Goal: Information Seeking & Learning: Learn about a topic

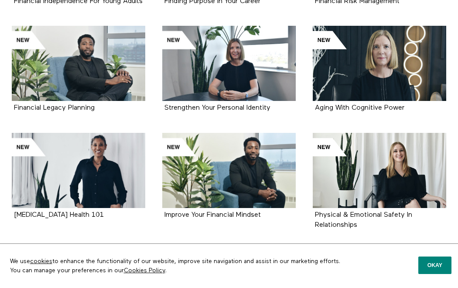
scroll to position [302, 0]
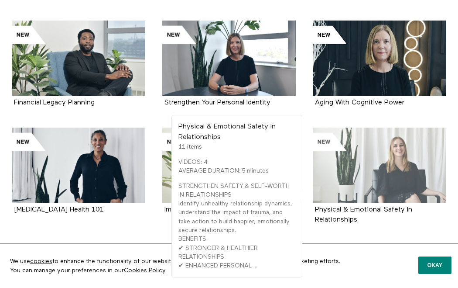
click at [386, 194] on div at bounding box center [380, 164] width 134 height 75
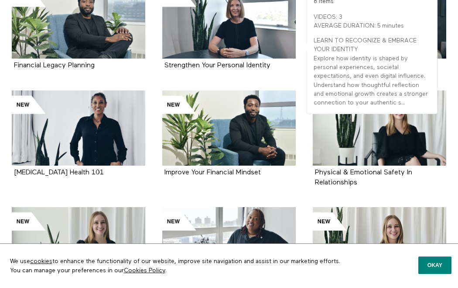
scroll to position [340, 0]
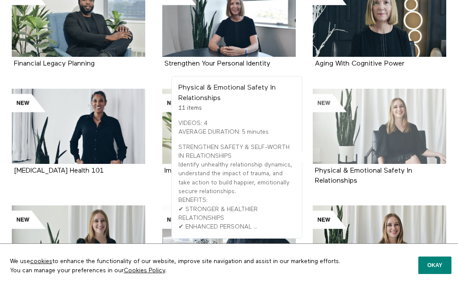
click at [366, 152] on div at bounding box center [380, 126] width 134 height 75
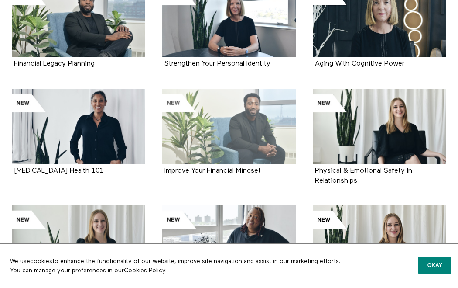
click at [248, 130] on div at bounding box center [229, 126] width 134 height 75
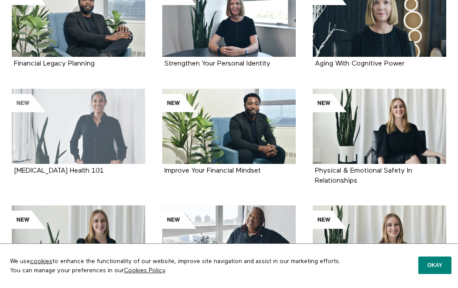
click at [110, 145] on div at bounding box center [79, 126] width 134 height 75
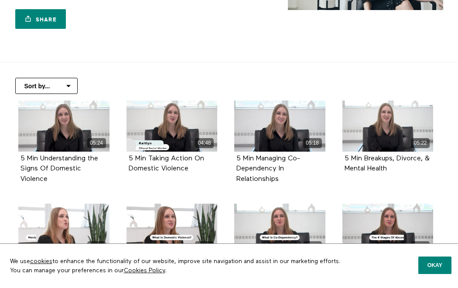
scroll to position [161, 0]
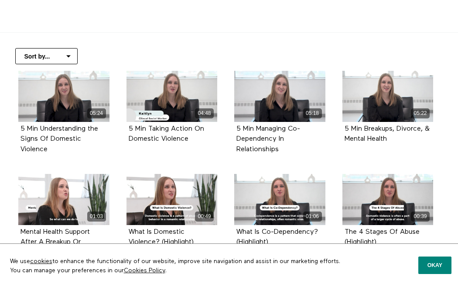
scroll to position [174, 0]
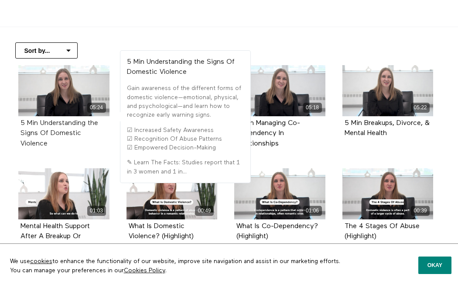
drag, startPoint x: 57, startPoint y: 146, endPoint x: 41, endPoint y: 123, distance: 28.6
click at [41, 123] on div "5 Min Understanding the Signs Of Domestic Violence" at bounding box center [64, 133] width 87 height 31
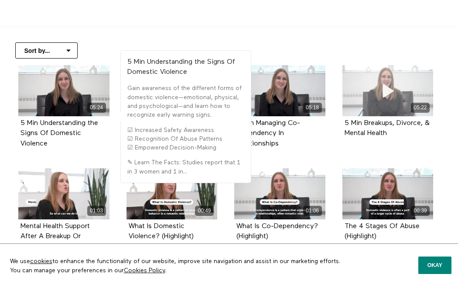
copy strong "Understanding the Signs Of Domestic Violence"
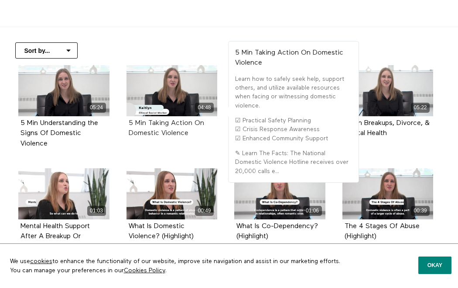
drag, startPoint x: 193, startPoint y: 135, endPoint x: 149, endPoint y: 125, distance: 45.1
click at [149, 125] on div "5 Min Taking Action On Domestic Violence" at bounding box center [172, 128] width 87 height 20
copy strong "Taking Action On Domestic Violence"
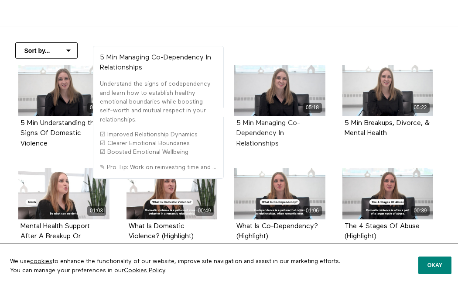
drag, startPoint x: 285, startPoint y: 146, endPoint x: 256, endPoint y: 122, distance: 37.8
click at [256, 122] on div "5 Min Managing Co-Dependency In Relationships" at bounding box center [280, 133] width 87 height 31
copy strong "Managing Co-Dependency In Relationships"
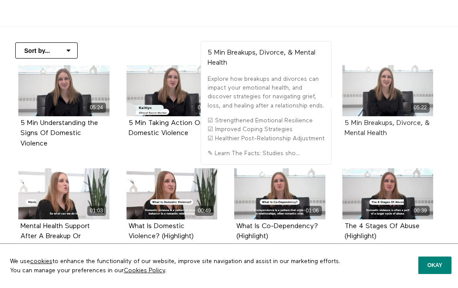
drag, startPoint x: 392, startPoint y: 135, endPoint x: 364, endPoint y: 120, distance: 31.5
click at [364, 120] on div "5 Min Breakups, Divorce, & Mental Health" at bounding box center [388, 128] width 87 height 20
copy strong "Breakups, Divorce, & Mental Health"
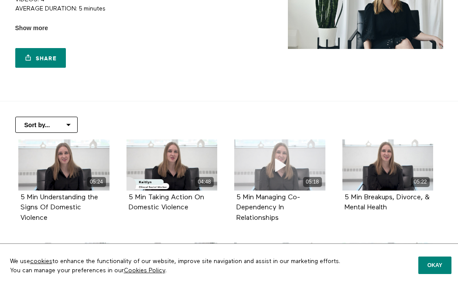
scroll to position [16, 0]
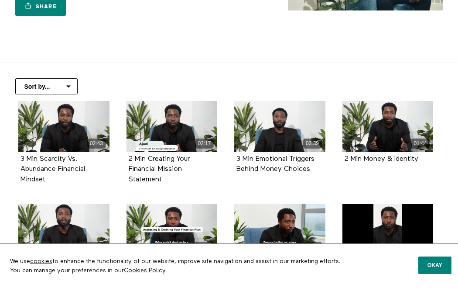
scroll to position [165, 0]
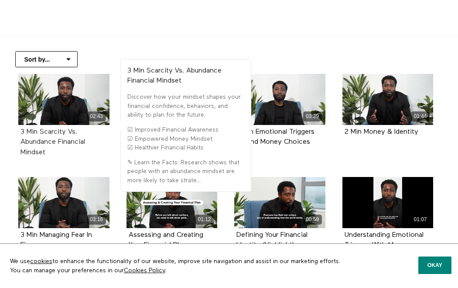
drag, startPoint x: 55, startPoint y: 155, endPoint x: 40, endPoint y: 133, distance: 26.4
click at [40, 133] on div "3 Min Scarcity Vs. Abundance Financial Mindset" at bounding box center [64, 142] width 87 height 31
copy strong "Scarcity Vs. Abundance Financial Mindset"
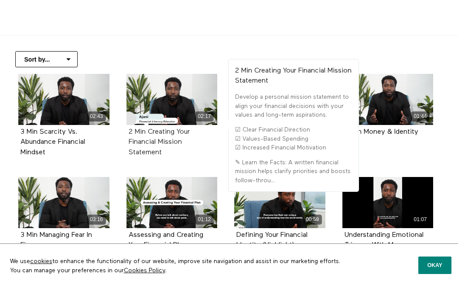
drag, startPoint x: 175, startPoint y: 149, endPoint x: 148, endPoint y: 134, distance: 30.7
click at [148, 134] on div "2 Min Creating Your Financial Mission Statement" at bounding box center [172, 142] width 87 height 31
copy strong "Creating Your Financial Mission Statement"
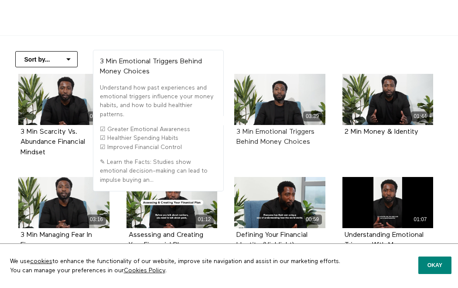
drag, startPoint x: 317, startPoint y: 143, endPoint x: 257, endPoint y: 129, distance: 61.7
click at [257, 129] on div "3 Min Emotional Triggers Behind Money Choices" at bounding box center [280, 137] width 87 height 20
copy strong "Emotional Triggers Behind Money Choices"
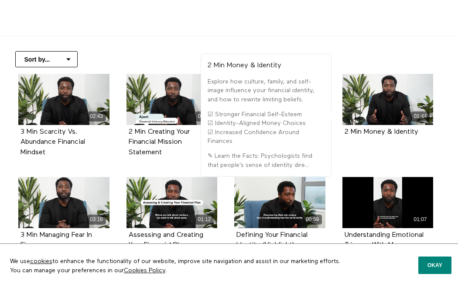
drag, startPoint x: 428, startPoint y: 136, endPoint x: 366, endPoint y: 136, distance: 62.0
click at [366, 136] on div "2 Min Money & Identity" at bounding box center [388, 132] width 87 height 10
copy strong "Money & Identity"
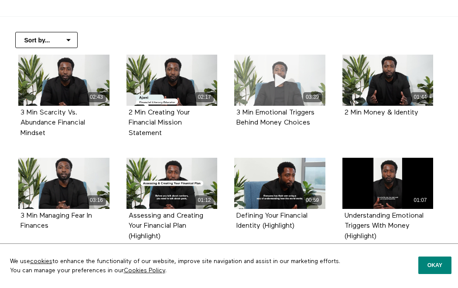
scroll to position [232, 0]
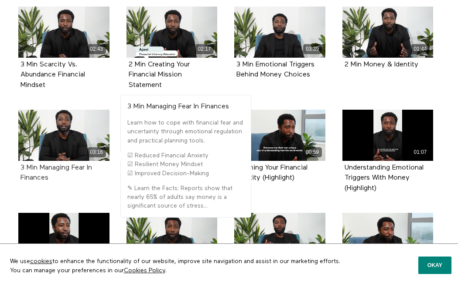
drag, startPoint x: 63, startPoint y: 180, endPoint x: 39, endPoint y: 168, distance: 27.1
click at [39, 168] on div "3 Min Managing Fear In Finances" at bounding box center [64, 173] width 87 height 20
copy strong "Managing Fear In Finances"
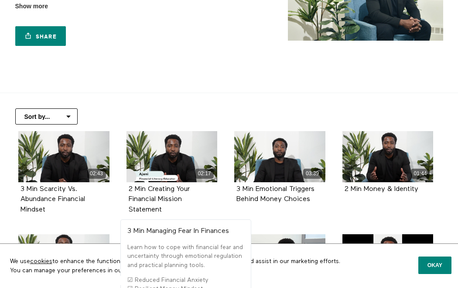
scroll to position [0, 0]
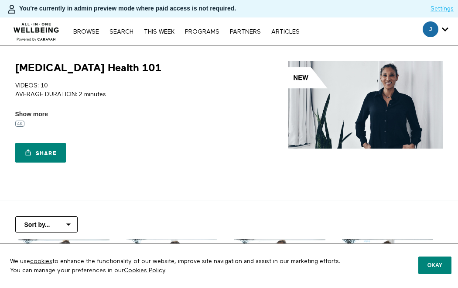
click at [46, 66] on h1 "[MEDICAL_DATA] Health 101" at bounding box center [88, 68] width 146 height 14
copy h1 "[MEDICAL_DATA]"
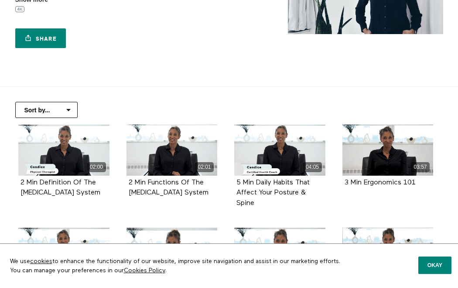
scroll to position [144, 0]
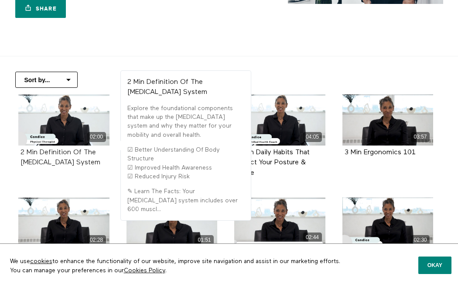
drag, startPoint x: 99, startPoint y: 163, endPoint x: 41, endPoint y: 151, distance: 59.7
click at [41, 151] on div "2 Min Definition Of The [MEDICAL_DATA] System" at bounding box center [64, 158] width 87 height 20
copy strong "Definition Of The [MEDICAL_DATA] System"
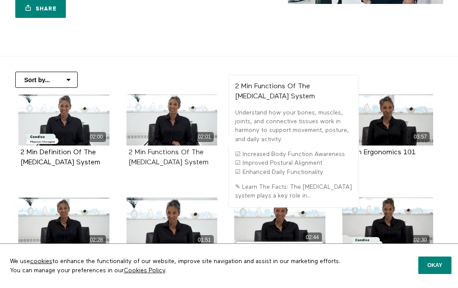
drag, startPoint x: 208, startPoint y: 163, endPoint x: 148, endPoint y: 152, distance: 60.7
click at [148, 152] on div "2 Min Functions Of The [MEDICAL_DATA] System" at bounding box center [172, 158] width 87 height 20
copy strong "Functions Of The [MEDICAL_DATA] System"
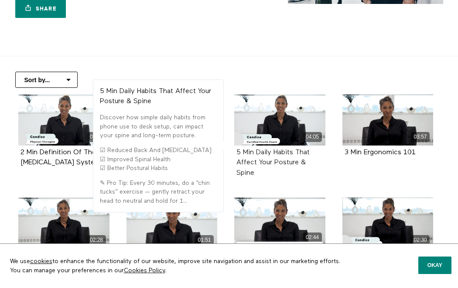
drag, startPoint x: 270, startPoint y: 175, endPoint x: 257, endPoint y: 155, distance: 24.0
click at [257, 155] on div "5 Min Daily Habits That Affect Your Posture & Spine" at bounding box center [280, 163] width 87 height 31
copy strong "Daily Habits That Affect Your Posture & Spine"
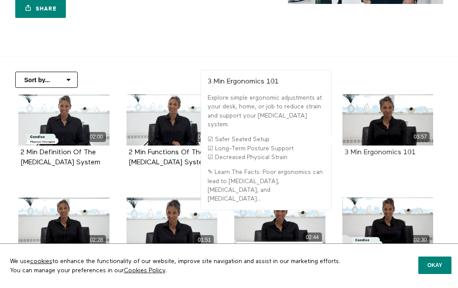
drag, startPoint x: 420, startPoint y: 152, endPoint x: 364, endPoint y: 151, distance: 55.4
click at [364, 151] on div "3 Min Ergonomics 101" at bounding box center [388, 153] width 87 height 10
copy strong "Ergonomics 101"
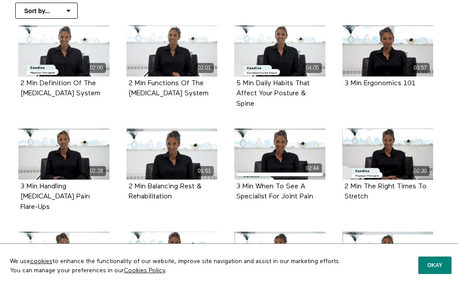
scroll to position [217, 0]
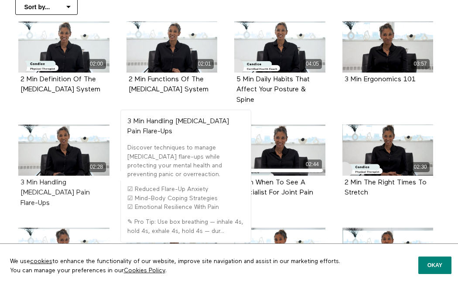
drag, startPoint x: 70, startPoint y: 208, endPoint x: 40, endPoint y: 183, distance: 39.7
click at [40, 183] on div "3 Min Handling Musculoskeletal Pain Flare-Ups" at bounding box center [63, 192] width 91 height 35
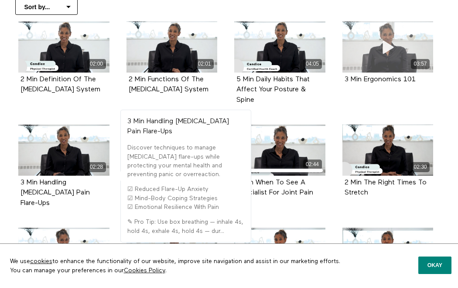
copy strong "Handling Musculoskeletal Pain Flare-Ups"
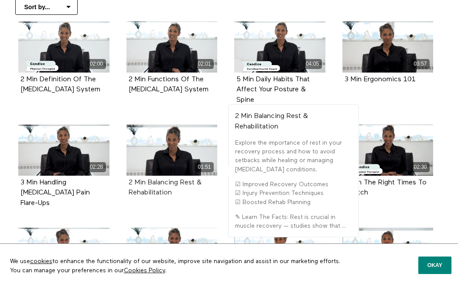
drag, startPoint x: 190, startPoint y: 196, endPoint x: 150, endPoint y: 182, distance: 42.7
click at [150, 182] on div "2 Min Balancing Rest & Rehabilitation" at bounding box center [172, 188] width 87 height 20
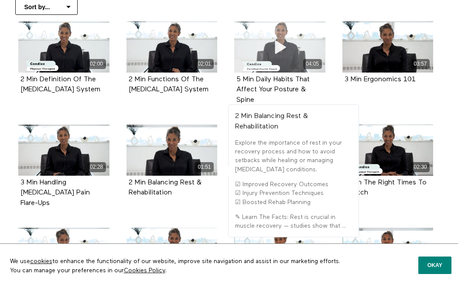
copy strong "Balancing Rest & Rehabilitation"
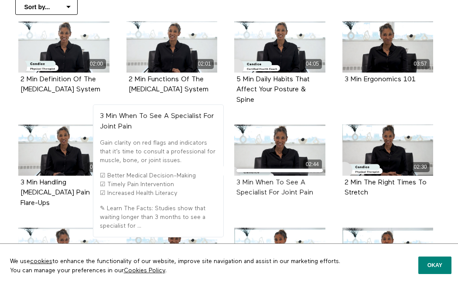
drag, startPoint x: 324, startPoint y: 190, endPoint x: 255, endPoint y: 183, distance: 69.3
click at [255, 183] on div "3 Min When To See A Specialist For Joint Pain" at bounding box center [279, 187] width 91 height 24
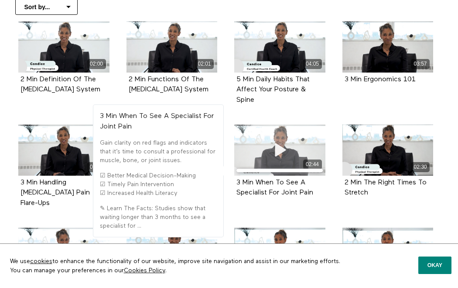
copy strong "When To See A Specialist For Joint Pain"
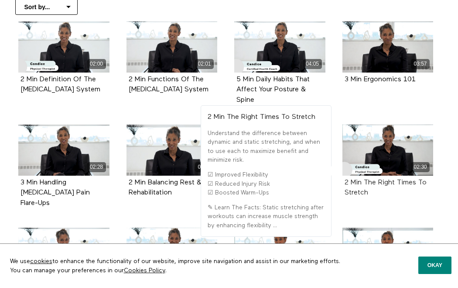
drag, startPoint x: 381, startPoint y: 196, endPoint x: 364, endPoint y: 185, distance: 20.5
click at [364, 185] on div "2 Min The Right Times To Stretch" at bounding box center [388, 188] width 87 height 20
copy strong "The Right Times To Stretch"
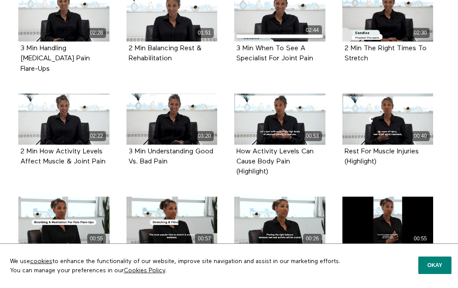
scroll to position [392, 0]
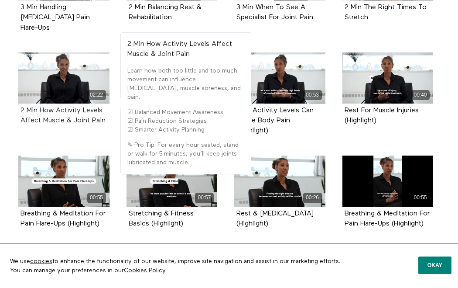
drag, startPoint x: 108, startPoint y: 123, endPoint x: 40, endPoint y: 111, distance: 69.4
click at [40, 111] on div "2 Min How Activity Levels Affect Muscle & Joint Pain" at bounding box center [63, 115] width 91 height 24
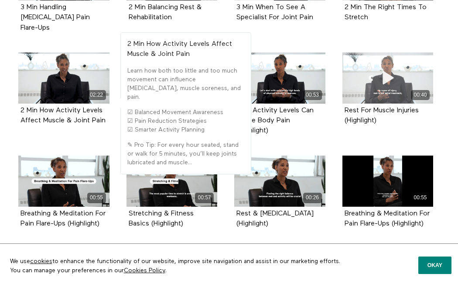
copy strong "How Activity Levels Affect Muscle & Joint Pain"
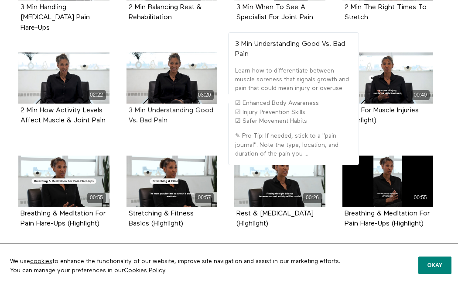
drag, startPoint x: 197, startPoint y: 121, endPoint x: 149, endPoint y: 107, distance: 50.4
click at [149, 107] on div "3 Min Understanding Good Vs. Bad Pain" at bounding box center [172, 116] width 87 height 20
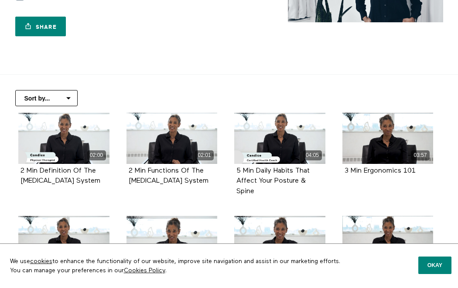
scroll to position [134, 0]
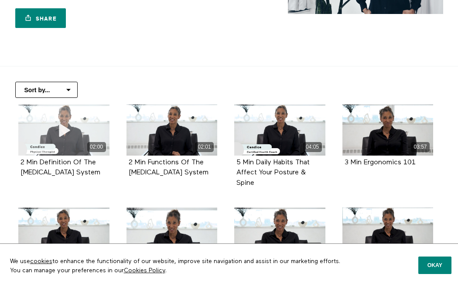
click at [70, 135] on icon at bounding box center [64, 129] width 26 height 15
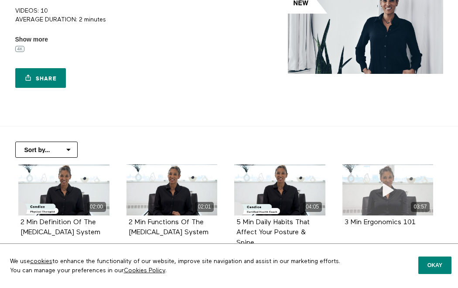
scroll to position [0, 0]
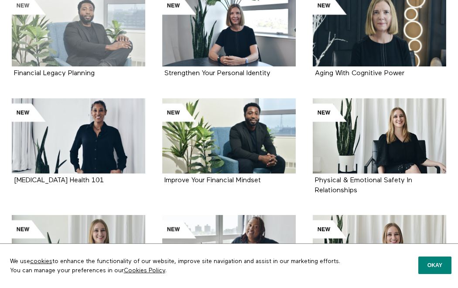
scroll to position [357, 0]
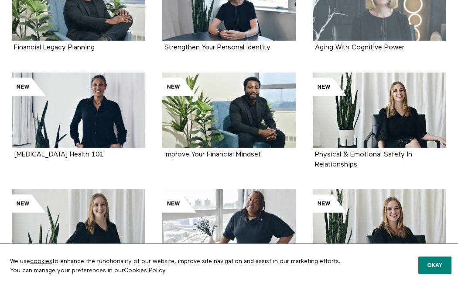
click at [364, 20] on div at bounding box center [380, 3] width 134 height 75
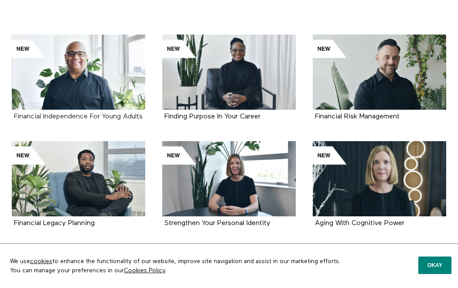
scroll to position [194, 0]
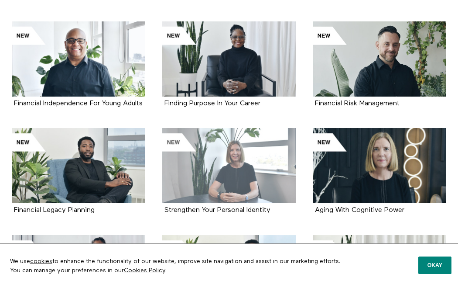
click at [225, 169] on div at bounding box center [229, 165] width 134 height 75
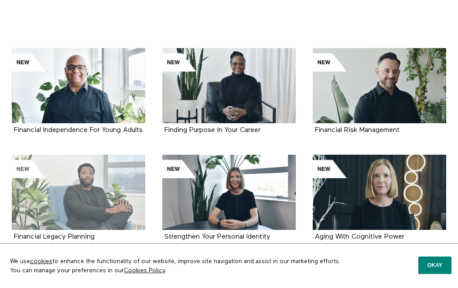
scroll to position [193, 0]
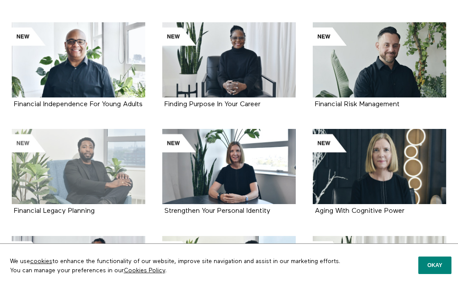
click at [101, 176] on div at bounding box center [79, 166] width 134 height 75
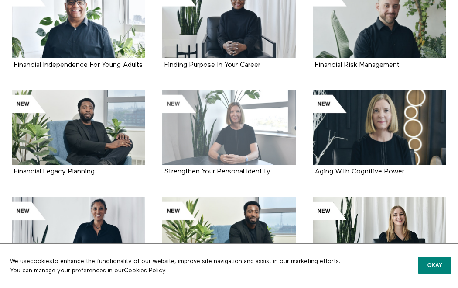
scroll to position [234, 0]
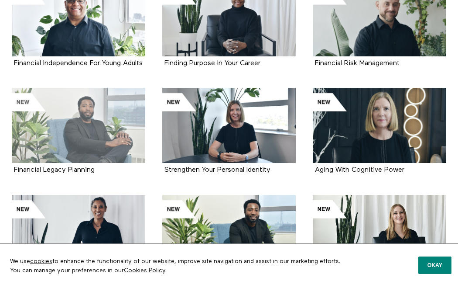
click at [117, 141] on div at bounding box center [79, 125] width 134 height 75
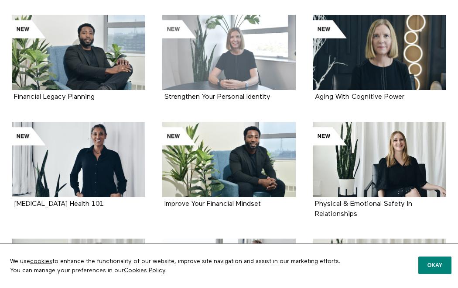
scroll to position [240, 0]
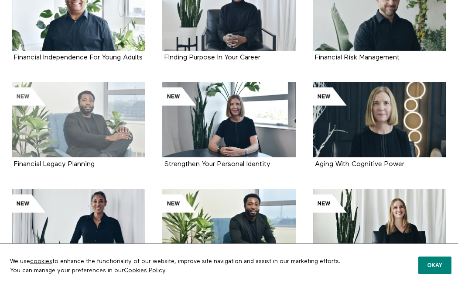
click at [98, 123] on div at bounding box center [79, 119] width 134 height 75
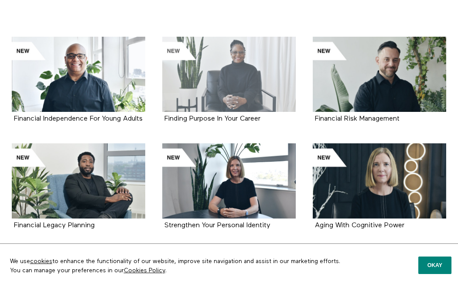
scroll to position [169, 0]
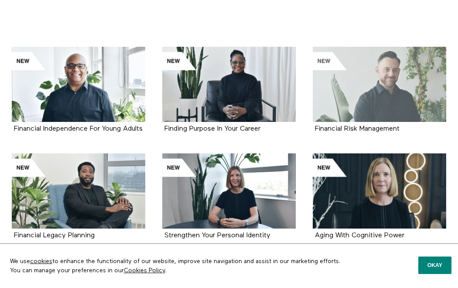
click at [388, 79] on div at bounding box center [380, 84] width 134 height 75
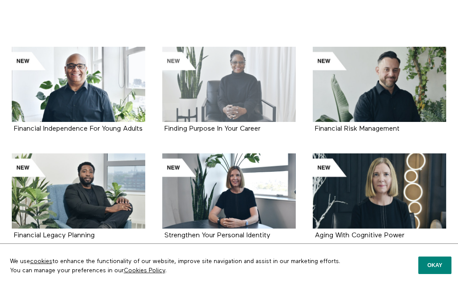
click at [269, 87] on div at bounding box center [229, 84] width 134 height 75
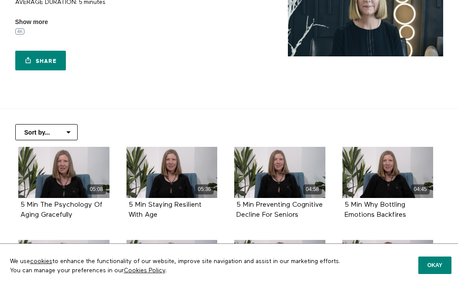
scroll to position [119, 0]
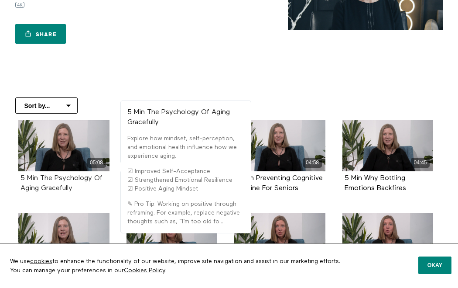
drag, startPoint x: 84, startPoint y: 189, endPoint x: 39, endPoint y: 180, distance: 45.9
click at [39, 180] on div "5 Min The Psychology Of Aging Gracefully" at bounding box center [64, 183] width 87 height 20
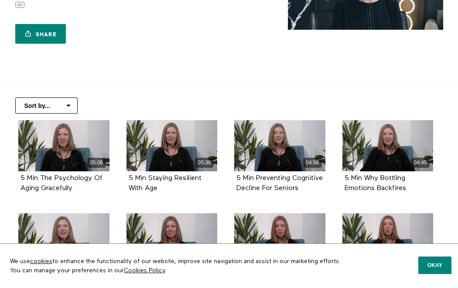
copy strong "The Psychology Of Aging Gracefully"
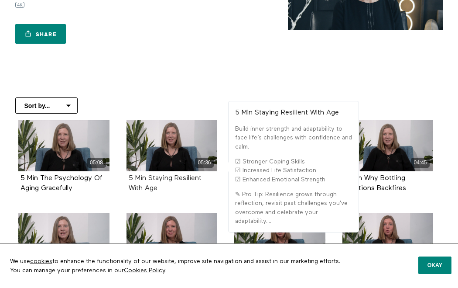
drag, startPoint x: 178, startPoint y: 196, endPoint x: 149, endPoint y: 178, distance: 34.1
click at [149, 178] on div "05:36 5 Min Staying Resilient With Age" at bounding box center [172, 163] width 102 height 86
copy strong "Staying Resilient With Age"
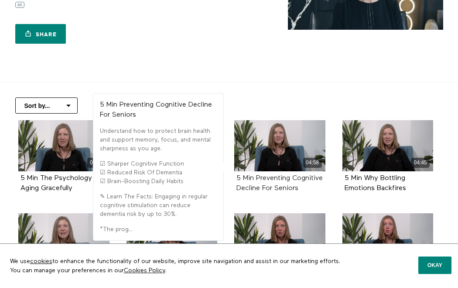
drag, startPoint x: 312, startPoint y: 192, endPoint x: 257, endPoint y: 178, distance: 56.7
click at [257, 178] on div "5 Min Preventing Cognitive Decline For Seniors" at bounding box center [280, 183] width 87 height 20
copy strong "Preventing Cognitive Decline For Seniors"
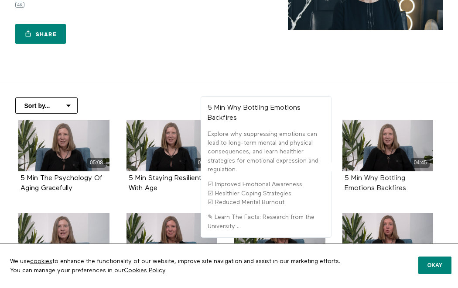
copy strong "Why Bottling Emotions Backfires"
drag, startPoint x: 422, startPoint y: 190, endPoint x: 364, endPoint y: 181, distance: 59.3
click at [364, 181] on div "5 Min Why Bottling Emotions Backfires" at bounding box center [388, 183] width 87 height 20
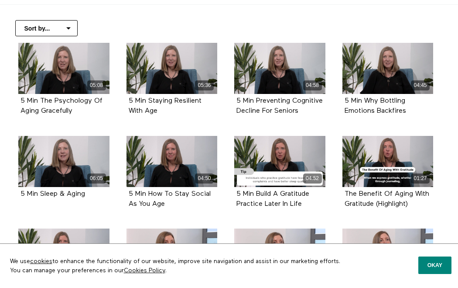
scroll to position [249, 0]
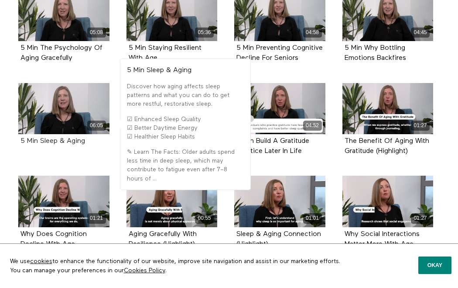
drag, startPoint x: 90, startPoint y: 144, endPoint x: 41, endPoint y: 144, distance: 49.3
click at [41, 144] on div "5 Min Sleep & Aging" at bounding box center [64, 141] width 87 height 10
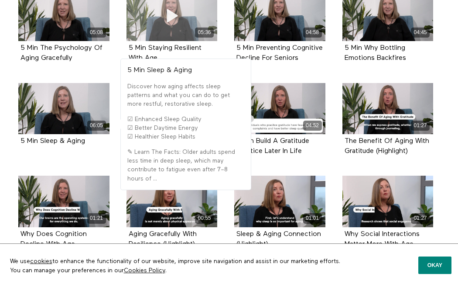
copy strong "Sleep & Aging"
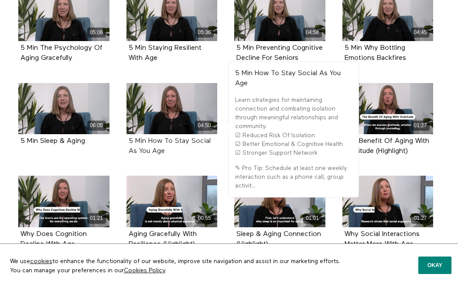
drag, startPoint x: 179, startPoint y: 152, endPoint x: 148, endPoint y: 141, distance: 33.5
click at [148, 141] on div "5 Min How To Stay Social As You Age" at bounding box center [172, 146] width 87 height 20
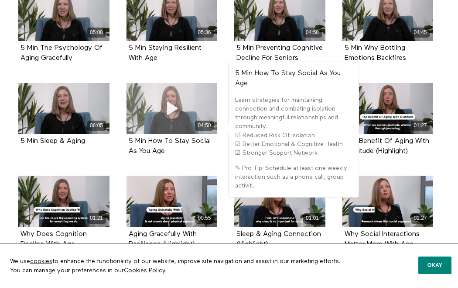
copy strong "How To Stay Social As You Age"
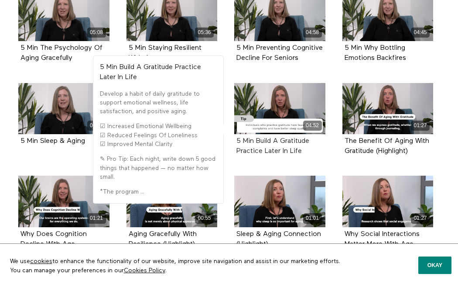
drag, startPoint x: 308, startPoint y: 153, endPoint x: 256, endPoint y: 143, distance: 52.5
click at [256, 143] on div "5 Min Build A Gratitude Practice Later In Life" at bounding box center [280, 146] width 87 height 20
copy strong "Build A Gratitude Practice Later In Life"
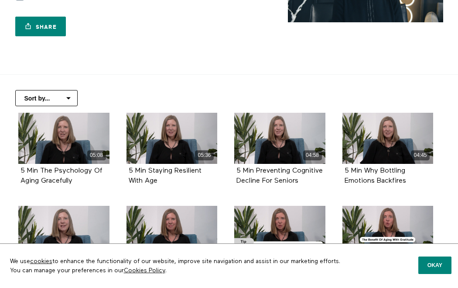
scroll to position [0, 0]
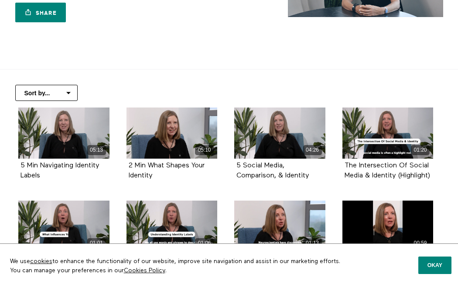
scroll to position [151, 0]
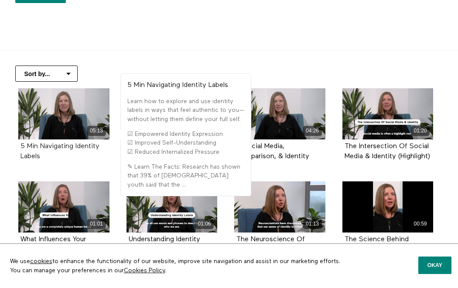
drag, startPoint x: 63, startPoint y: 158, endPoint x: 42, endPoint y: 147, distance: 23.2
click at [42, 147] on div "5 Min Navigating Identity Labels" at bounding box center [64, 151] width 87 height 20
copy strong "Navigating Identity Labels"
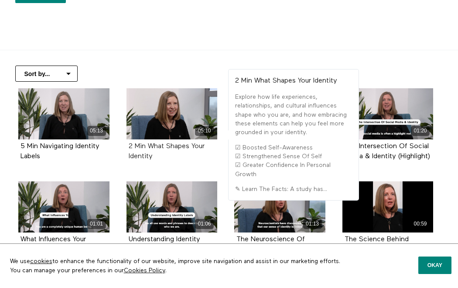
drag, startPoint x: 177, startPoint y: 159, endPoint x: 147, endPoint y: 148, distance: 31.8
click at [147, 148] on div "2 Min What Shapes Your Identity" at bounding box center [172, 151] width 87 height 20
copy strong "What Shapes Your Identity"
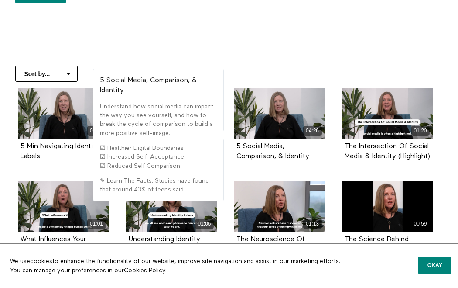
drag, startPoint x: 323, startPoint y: 166, endPoint x: 244, endPoint y: 141, distance: 83.2
click at [244, 141] on div "04:26 5 Social Media, Comparison, & Identity" at bounding box center [280, 131] width 102 height 86
click at [317, 161] on div "5 Social Media, Comparison, & Identity" at bounding box center [279, 151] width 91 height 24
drag, startPoint x: 316, startPoint y: 158, endPoint x: 243, endPoint y: 144, distance: 74.1
click at [243, 144] on div "5 Social Media, Comparison, & Identity" at bounding box center [280, 151] width 87 height 20
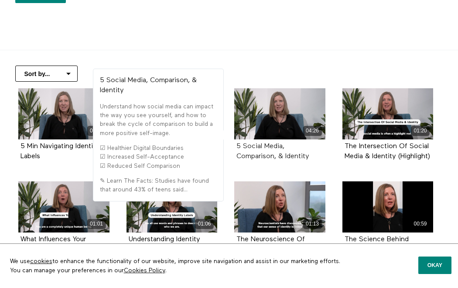
copy strong "Social Media, Comparison, & Identity"
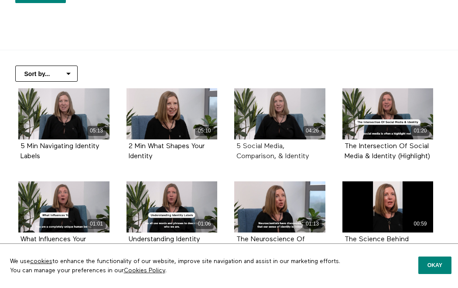
scroll to position [0, 0]
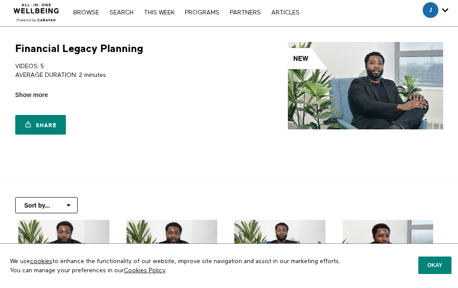
scroll to position [71, 0]
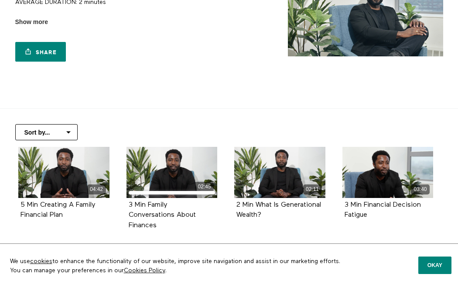
scroll to position [142, 0]
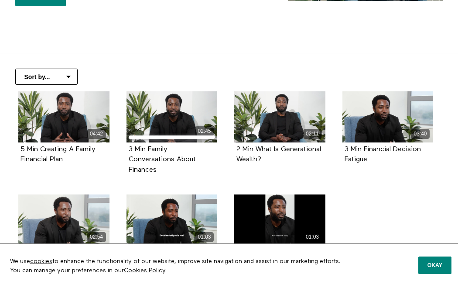
scroll to position [165, 0]
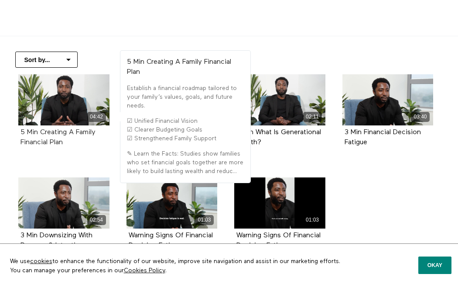
drag, startPoint x: 73, startPoint y: 144, endPoint x: 41, endPoint y: 130, distance: 34.6
click at [41, 130] on div "5 Min Creating A Family Financial Plan" at bounding box center [64, 137] width 87 height 20
copy strong "Creating A Family Financial Plan"
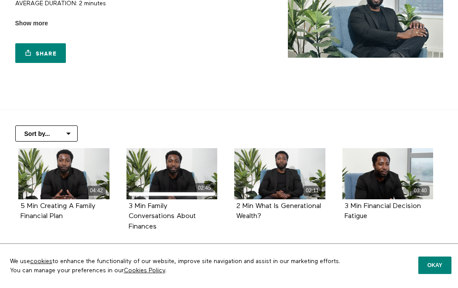
scroll to position [0, 0]
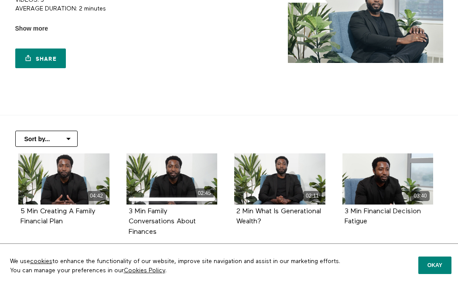
scroll to position [135, 0]
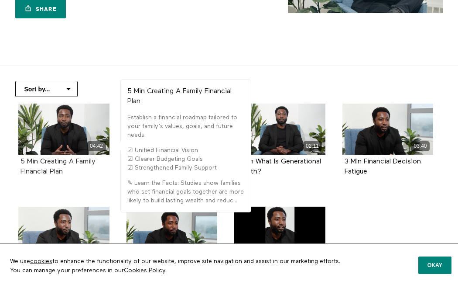
drag, startPoint x: 67, startPoint y: 173, endPoint x: 41, endPoint y: 161, distance: 28.3
click at [41, 161] on div "5 Min Creating A Family Financial Plan" at bounding box center [64, 167] width 87 height 20
copy strong "Creating A Family Financial Plan"
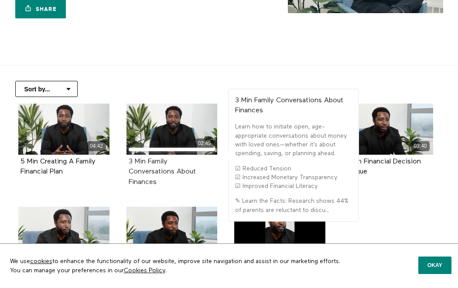
drag, startPoint x: 172, startPoint y: 184, endPoint x: 144, endPoint y: 163, distance: 34.9
click at [144, 163] on div "3 Min Family Conversations About Finances" at bounding box center [172, 172] width 87 height 31
copy strong "Family Conversations About Finances"
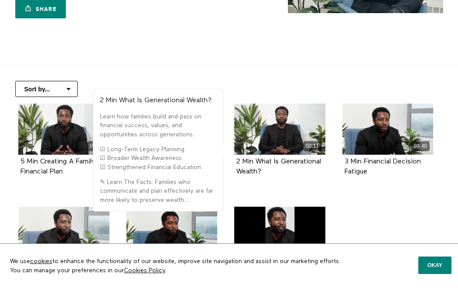
drag, startPoint x: 282, startPoint y: 171, endPoint x: 257, endPoint y: 158, distance: 28.9
click at [257, 158] on div "2 Min What Is Generational Wealth?" at bounding box center [280, 167] width 87 height 20
copy strong "What Is Generational Wealth?"
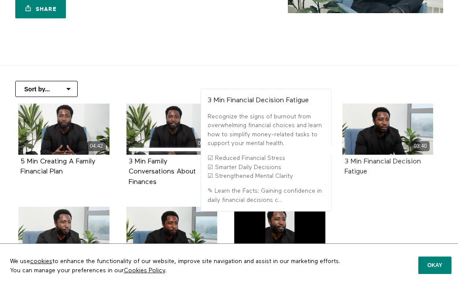
drag, startPoint x: 382, startPoint y: 176, endPoint x: 365, endPoint y: 162, distance: 22.0
click at [365, 162] on div "3 Min Financial Decision Fatigue" at bounding box center [388, 167] width 87 height 20
copy strong "Financial Decision Fatigue"
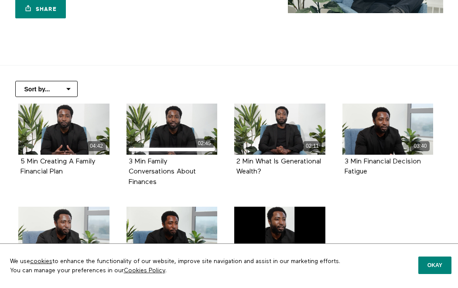
scroll to position [223, 0]
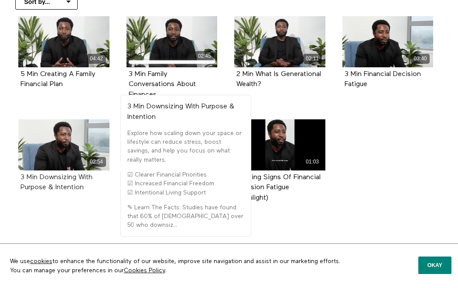
drag, startPoint x: 94, startPoint y: 190, endPoint x: 41, endPoint y: 177, distance: 54.9
click at [41, 177] on div "3 Min Downsizing With Purpose & Intention" at bounding box center [64, 182] width 87 height 20
copy strong "Downsizing With Purpose & Intention"
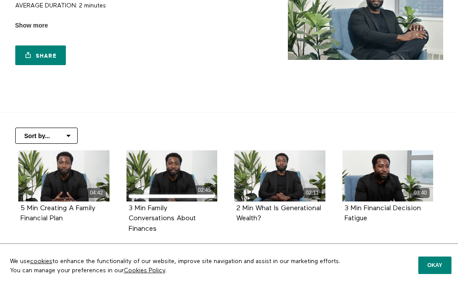
scroll to position [0, 0]
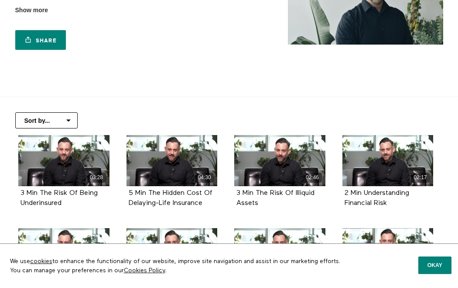
scroll to position [176, 0]
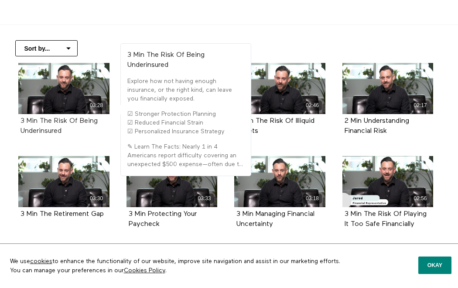
drag, startPoint x: 72, startPoint y: 134, endPoint x: 40, endPoint y: 123, distance: 34.4
click at [40, 123] on div "3 Min The Risk Of Being Underinsured" at bounding box center [64, 126] width 87 height 20
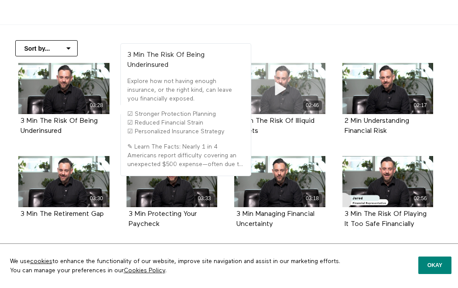
copy strong "The Risk Of Being Underinsured"
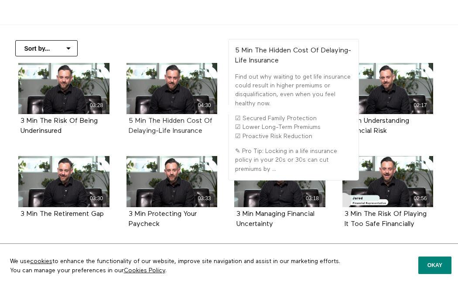
drag, startPoint x: 210, startPoint y: 133, endPoint x: 149, endPoint y: 120, distance: 61.9
click at [149, 120] on div "5 Min The Hidden Cost Of Delaying-Life Insurance" at bounding box center [172, 126] width 87 height 20
copy strong "The Hidden Cost Of Delaying-Life Insurance"
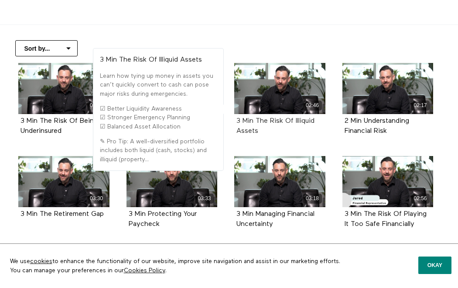
drag, startPoint x: 272, startPoint y: 134, endPoint x: 255, endPoint y: 120, distance: 22.6
click at [255, 120] on div "3 Min The Risk Of Illiquid Assets" at bounding box center [280, 126] width 87 height 20
copy strong "The Risk Of Illiquid Assets"
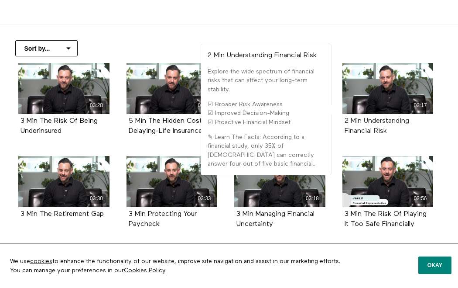
drag, startPoint x: 395, startPoint y: 134, endPoint x: 367, endPoint y: 123, distance: 30.7
click at [367, 123] on div "2 Min Understanding Financial Risk" at bounding box center [388, 126] width 87 height 20
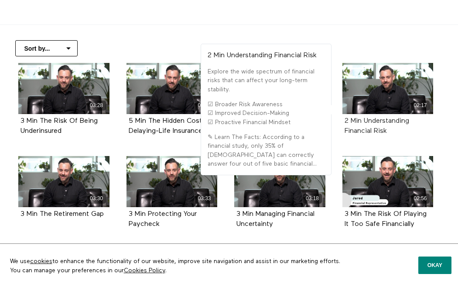
drag, startPoint x: 394, startPoint y: 134, endPoint x: 366, endPoint y: 122, distance: 29.7
click at [366, 122] on div "2 Min Understanding Financial Risk" at bounding box center [388, 126] width 87 height 20
copy strong "Understanding Financial Risk"
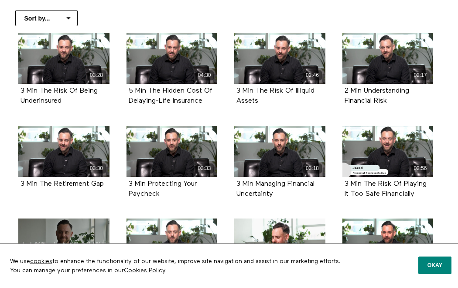
scroll to position [257, 0]
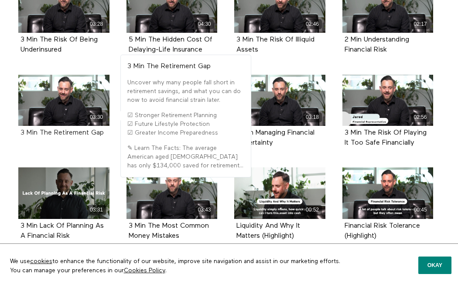
drag, startPoint x: 105, startPoint y: 135, endPoint x: 41, endPoint y: 133, distance: 64.2
click at [41, 133] on div "3 Min The Retirement Gap" at bounding box center [64, 133] width 87 height 10
copy strong "The Retirement Gap"
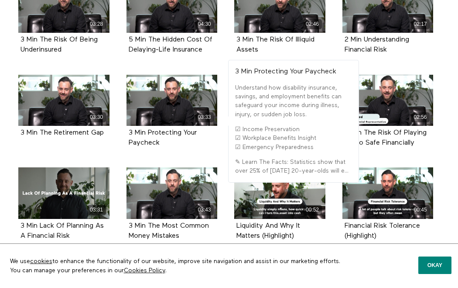
drag, startPoint x: 171, startPoint y: 143, endPoint x: 147, endPoint y: 129, distance: 27.8
click at [147, 129] on div "3 Min Protecting Your Paycheck" at bounding box center [172, 138] width 87 height 20
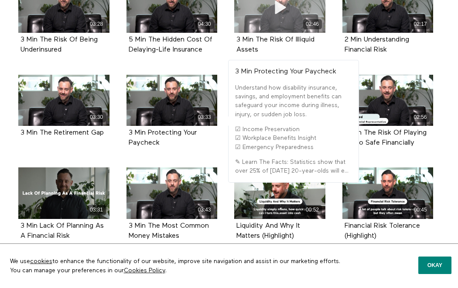
copy strong "Protecting Your Paycheck"
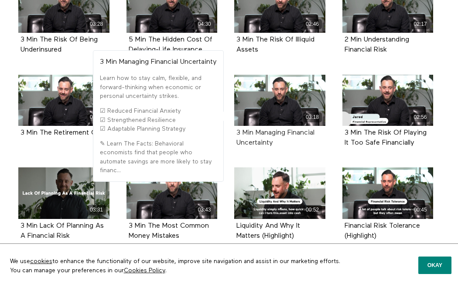
drag, startPoint x: 282, startPoint y: 146, endPoint x: 256, endPoint y: 130, distance: 30.9
click at [256, 130] on div "3 Min Managing Financial Uncertainty" at bounding box center [280, 138] width 87 height 20
copy strong "Managing Financial Uncertainty"
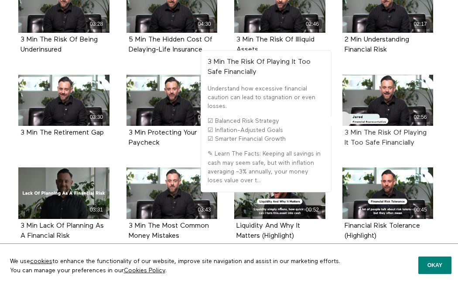
drag, startPoint x: 420, startPoint y: 143, endPoint x: 365, endPoint y: 133, distance: 55.4
click at [365, 133] on div "3 Min The Risk Of Playing It Too Safe Financially" at bounding box center [388, 138] width 87 height 20
copy strong "The Risk Of Playing It Too Safe Financially"
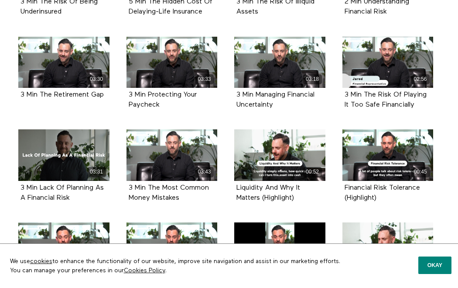
scroll to position [313, 0]
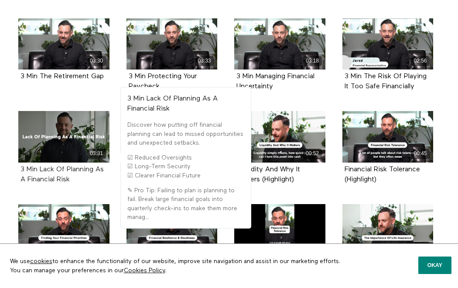
drag, startPoint x: 79, startPoint y: 182, endPoint x: 41, endPoint y: 166, distance: 41.4
click at [41, 166] on div "3 Min Lack Of Planning As A Financial Risk" at bounding box center [64, 175] width 87 height 20
copy strong "Lack Of Planning As A Financial Risk"
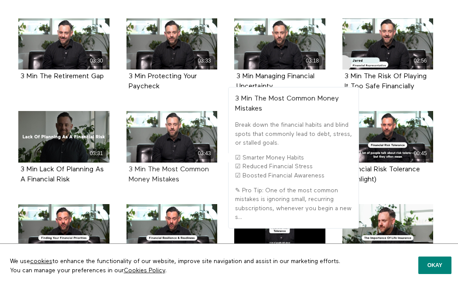
drag, startPoint x: 199, startPoint y: 179, endPoint x: 149, endPoint y: 168, distance: 51.4
click at [149, 168] on div "3 Min The Most Common Money Mistakes" at bounding box center [172, 175] width 87 height 20
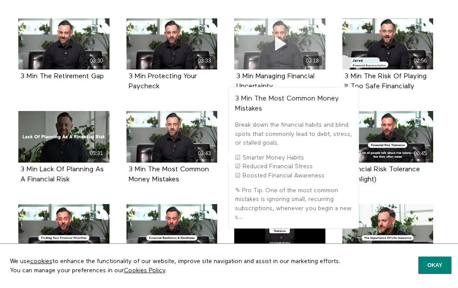
copy strong "The Most Common Money Mistakes"
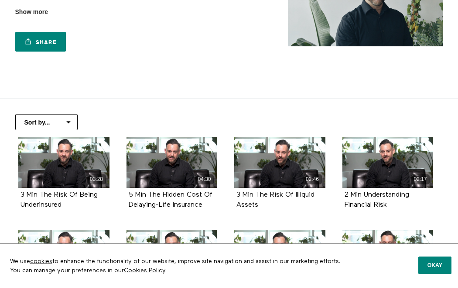
scroll to position [0, 0]
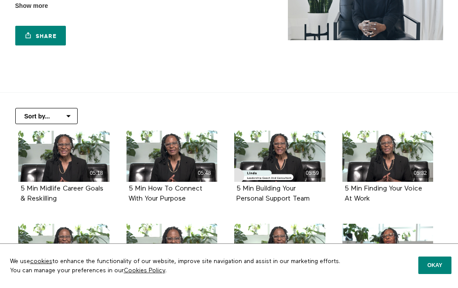
scroll to position [152, 0]
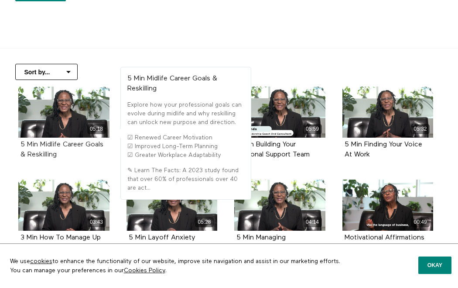
drag, startPoint x: 84, startPoint y: 158, endPoint x: 39, endPoint y: 148, distance: 46.6
click at [39, 148] on div "5 Min Midlife Career Goals & Reskilling" at bounding box center [64, 150] width 87 height 20
click at [66, 160] on div "5 Min Midlife Career Goals & Reskilling" at bounding box center [63, 149] width 91 height 24
drag, startPoint x: 66, startPoint y: 156, endPoint x: 41, endPoint y: 146, distance: 27.0
click at [41, 146] on div "5 Min Midlife Career Goals & Reskilling" at bounding box center [64, 150] width 87 height 20
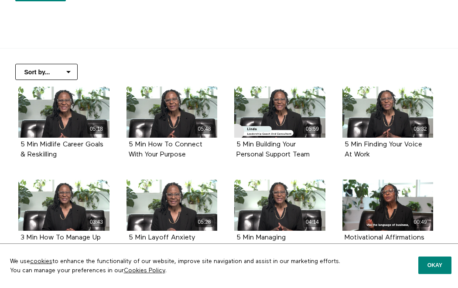
copy strong "Midlife Career Goals & Reskilling"
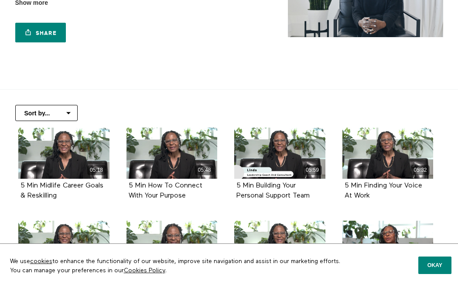
scroll to position [119, 0]
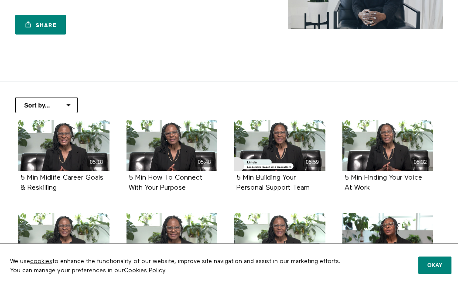
click at [205, 193] on div "5 Min How To Connect With Your Purpose" at bounding box center [172, 183] width 91 height 24
drag, startPoint x: 189, startPoint y: 188, endPoint x: 150, endPoint y: 173, distance: 41.8
click at [150, 173] on div "5 Min How To Connect With Your Purpose" at bounding box center [172, 183] width 87 height 20
click at [188, 194] on div "5 Min How To Connect With Your Purpose" at bounding box center [172, 183] width 91 height 24
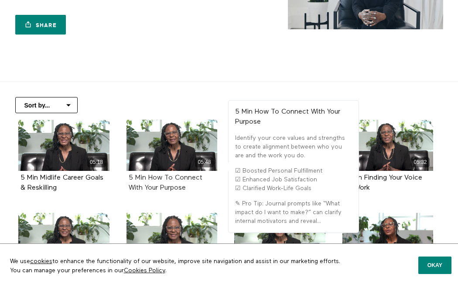
drag, startPoint x: 191, startPoint y: 189, endPoint x: 150, endPoint y: 179, distance: 42.8
click at [150, 179] on div "5 Min How To Connect With Your Purpose" at bounding box center [172, 183] width 87 height 20
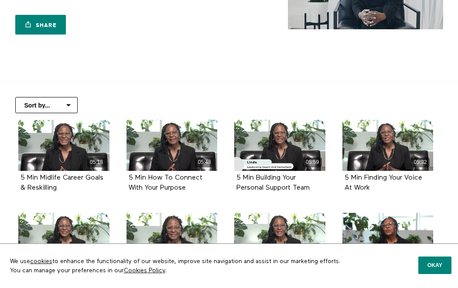
click at [192, 203] on div "05:48 5 Min How To Connect With Your Purpose" at bounding box center [172, 163] width 102 height 86
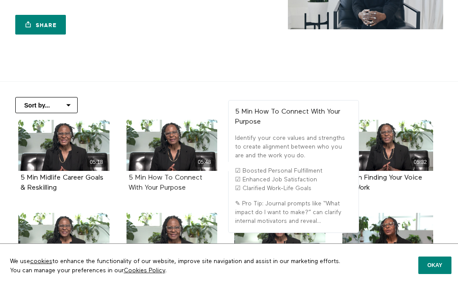
drag, startPoint x: 186, startPoint y: 189, endPoint x: 148, endPoint y: 176, distance: 40.0
click at [148, 176] on div "5 Min How To Connect With Your Purpose" at bounding box center [172, 183] width 87 height 20
copy strong "How To Connect With Your Purpose"
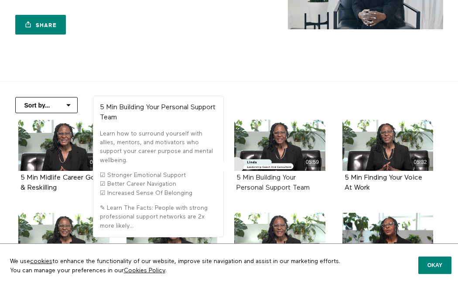
drag, startPoint x: 316, startPoint y: 189, endPoint x: 257, endPoint y: 178, distance: 59.9
click at [257, 178] on div "5 Min Building Your Personal Support Team" at bounding box center [280, 183] width 87 height 20
copy strong "Building Your Personal Support Team"
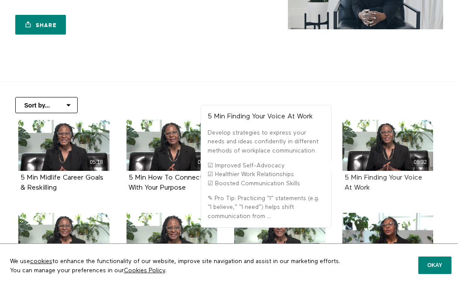
drag, startPoint x: 375, startPoint y: 194, endPoint x: 365, endPoint y: 174, distance: 22.1
click at [365, 174] on div "5 Min Finding Your Voice At Work" at bounding box center [388, 183] width 91 height 24
copy strong "Finding Your Voice At Work"
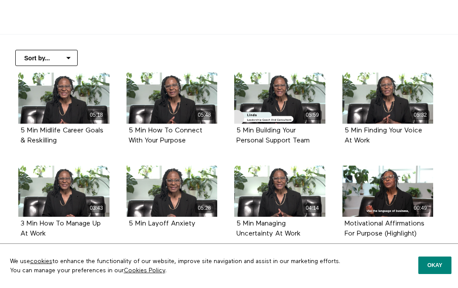
scroll to position [168, 0]
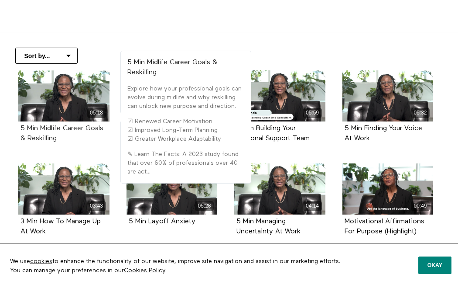
drag, startPoint x: 62, startPoint y: 141, endPoint x: 41, endPoint y: 125, distance: 25.8
click at [41, 125] on div "5 Min Midlife Career Goals & Reskilling" at bounding box center [64, 134] width 87 height 20
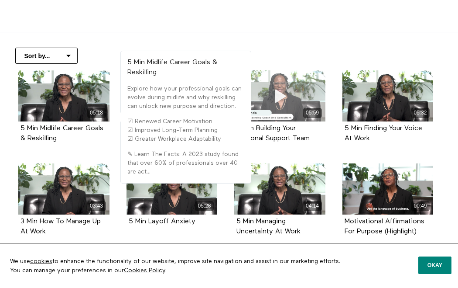
copy strong "Midlife Career Goals & Reskilling"
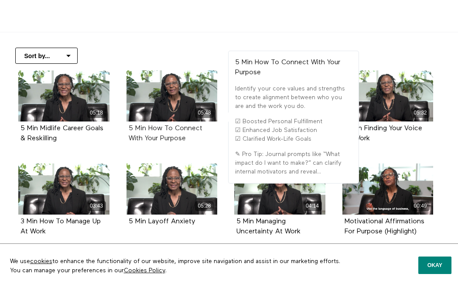
drag, startPoint x: 197, startPoint y: 140, endPoint x: 149, endPoint y: 125, distance: 49.7
click at [149, 125] on div "5 Min How To Connect With Your Purpose" at bounding box center [172, 134] width 87 height 20
copy strong "How To Connect With Your Purpose"
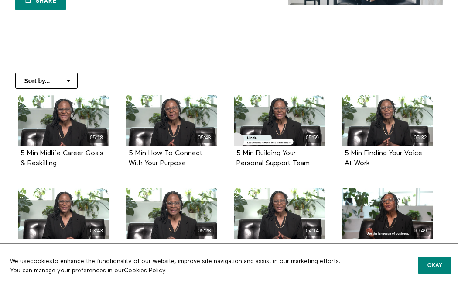
scroll to position [172, 0]
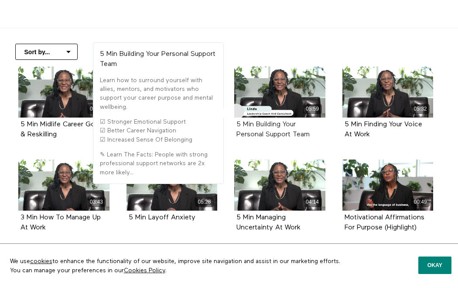
drag, startPoint x: 329, startPoint y: 137, endPoint x: 255, endPoint y: 121, distance: 75.9
click at [255, 121] on div "05:59 5 Min Building Your Personal Support Team" at bounding box center [280, 109] width 102 height 86
click at [323, 144] on div "05:59 5 Min Building Your Personal Support Team" at bounding box center [280, 109] width 102 height 86
drag, startPoint x: 322, startPoint y: 136, endPoint x: 256, endPoint y: 124, distance: 66.4
click at [256, 124] on div "5 Min Building Your Personal Support Team" at bounding box center [280, 130] width 87 height 20
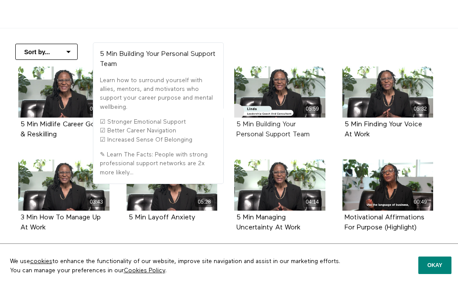
copy strong "Building Your Personal Support Team"
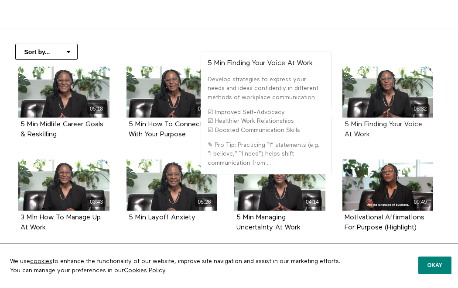
drag, startPoint x: 387, startPoint y: 139, endPoint x: 364, endPoint y: 125, distance: 26.5
click at [364, 125] on div "5 Min Finding Your Voice At Work" at bounding box center [388, 130] width 87 height 20
copy strong "Finding Your Voice At Work"
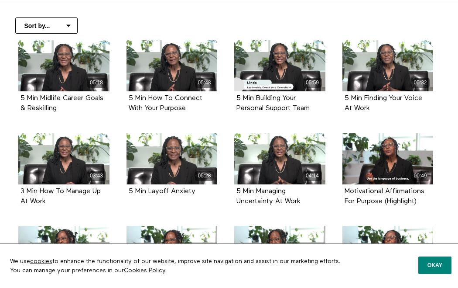
scroll to position [227, 0]
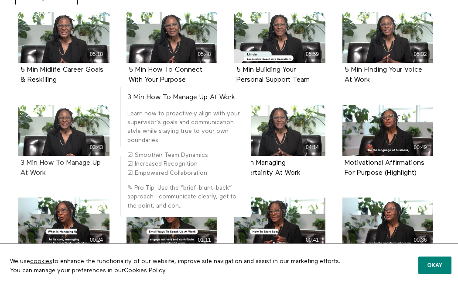
drag, startPoint x: 56, startPoint y: 178, endPoint x: 41, endPoint y: 161, distance: 23.2
click at [41, 161] on div "3 Min How To Manage Up At Work" at bounding box center [63, 168] width 91 height 24
copy strong "How To Manage Up At Work"
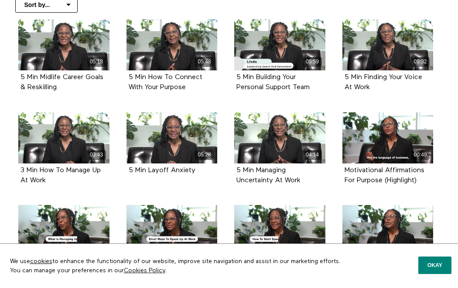
scroll to position [277, 0]
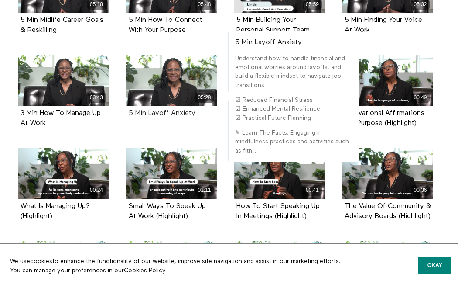
drag, startPoint x: 204, startPoint y: 117, endPoint x: 147, endPoint y: 111, distance: 57.0
click at [147, 111] on div "5 Min Layoff Anxiety" at bounding box center [172, 113] width 87 height 10
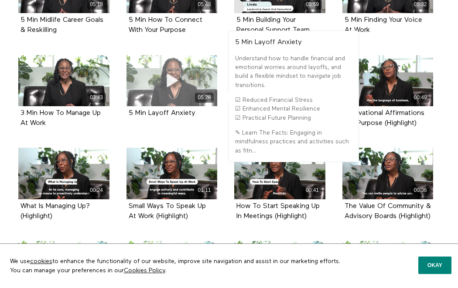
copy strong "Layoff Anxiety"
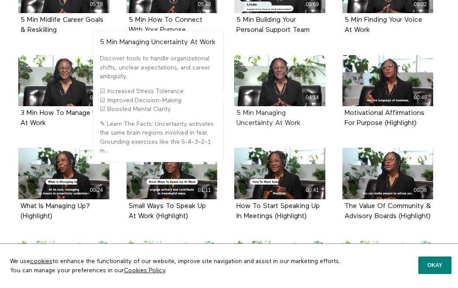
drag, startPoint x: 317, startPoint y: 127, endPoint x: 257, endPoint y: 115, distance: 61.1
click at [257, 115] on div "5 Min Managing Uncertainty At Work" at bounding box center [280, 118] width 87 height 20
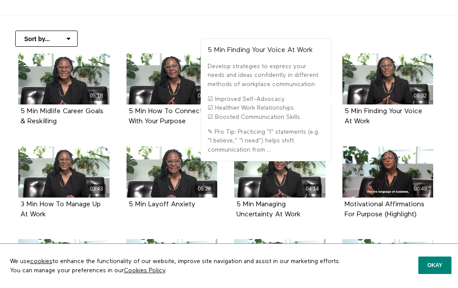
scroll to position [189, 0]
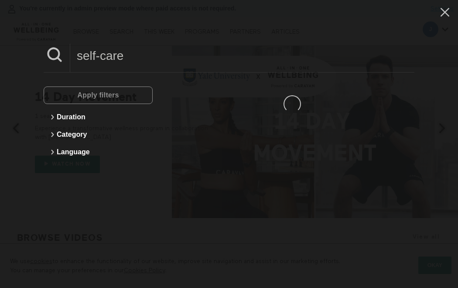
type input "self-care"
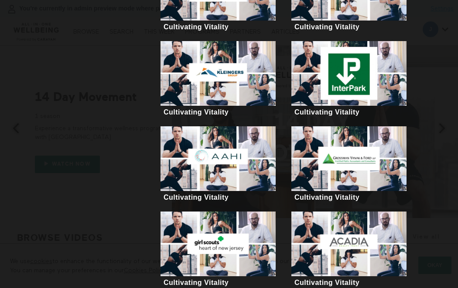
scroll to position [706, 0]
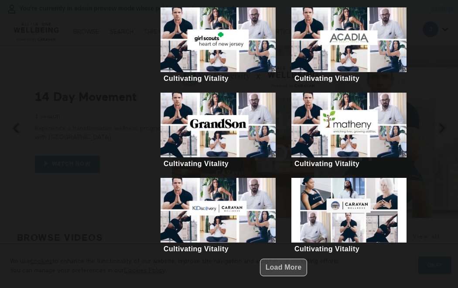
click at [275, 264] on span "Load More" at bounding box center [284, 266] width 36 height 7
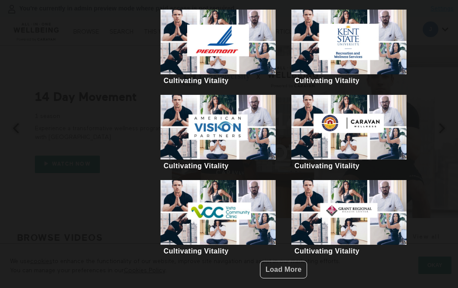
scroll to position [4, 0]
click at [283, 265] on span "Load More" at bounding box center [284, 268] width 36 height 7
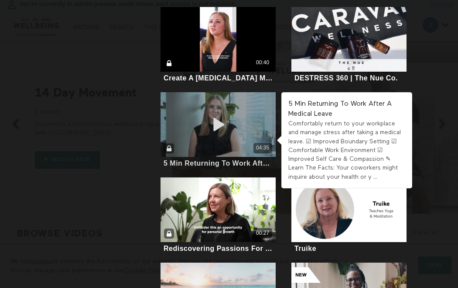
scroll to position [2403, 0]
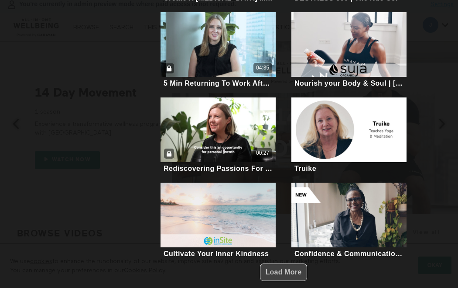
click at [289, 268] on span "Load More" at bounding box center [284, 271] width 36 height 7
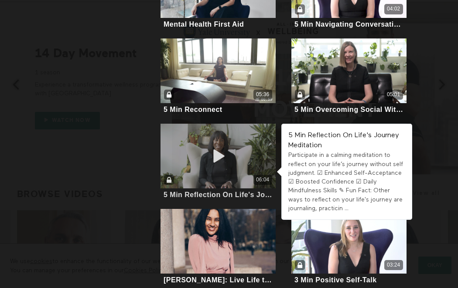
scroll to position [2921, 0]
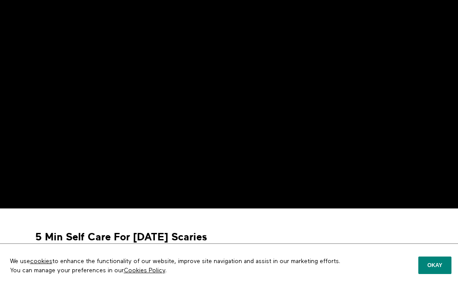
scroll to position [72, 0]
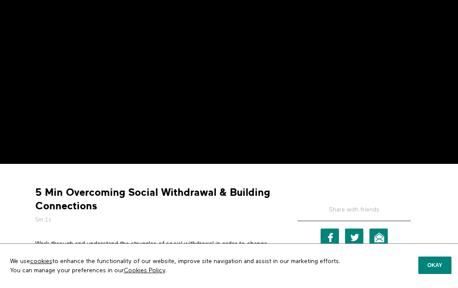
scroll to position [136, 0]
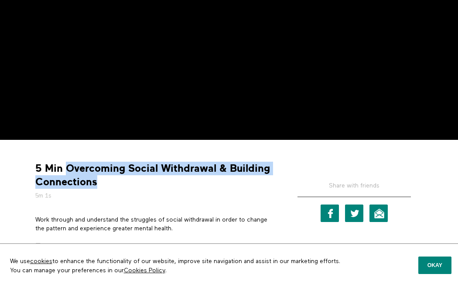
drag, startPoint x: 106, startPoint y: 185, endPoint x: 69, endPoint y: 168, distance: 40.9
click at [69, 168] on strong "5 Min Overcoming Social Withdrawal & Building Connections" at bounding box center [153, 174] width 237 height 27
copy strong "Overcoming Social Withdrawal & Building Connections"
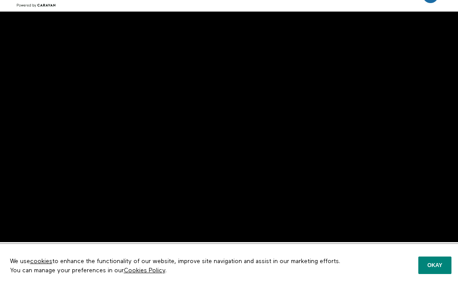
scroll to position [0, 0]
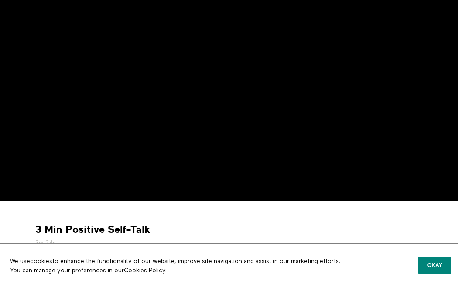
scroll to position [99, 0]
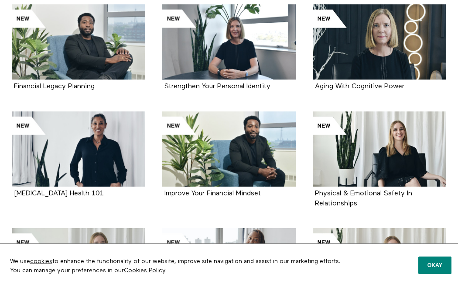
scroll to position [319, 0]
